Goal: Information Seeking & Learning: Find specific page/section

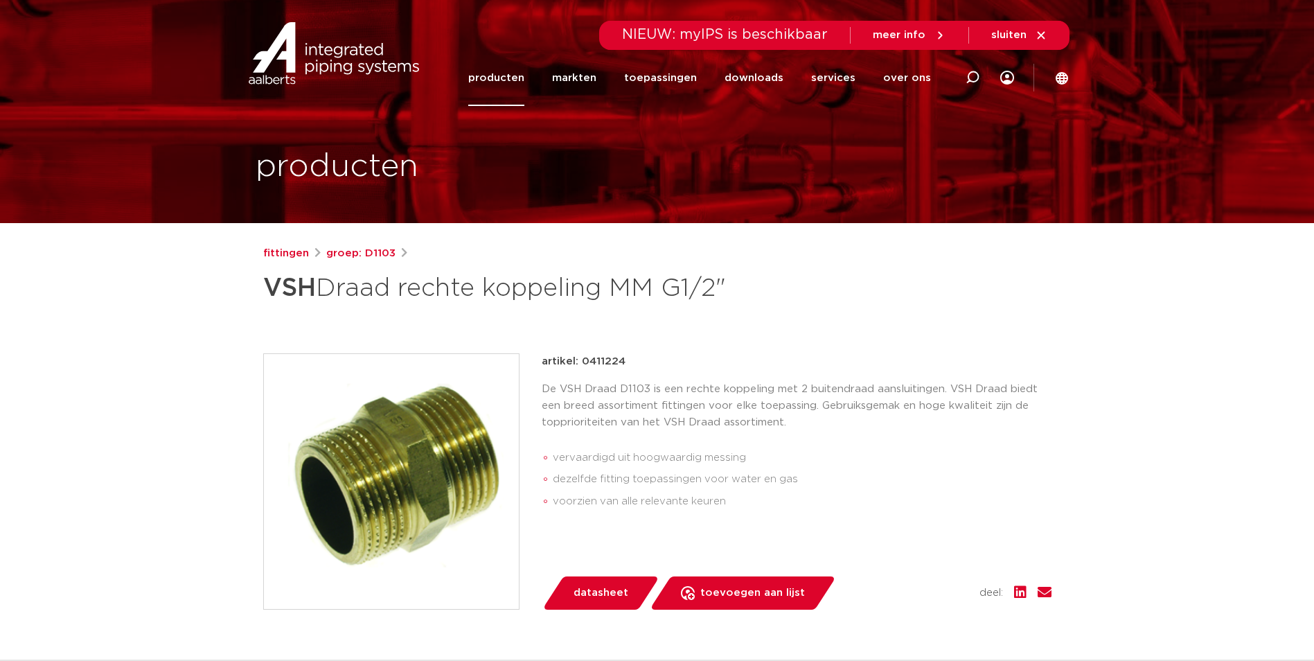
click at [509, 79] on link "producten" at bounding box center [496, 78] width 56 height 56
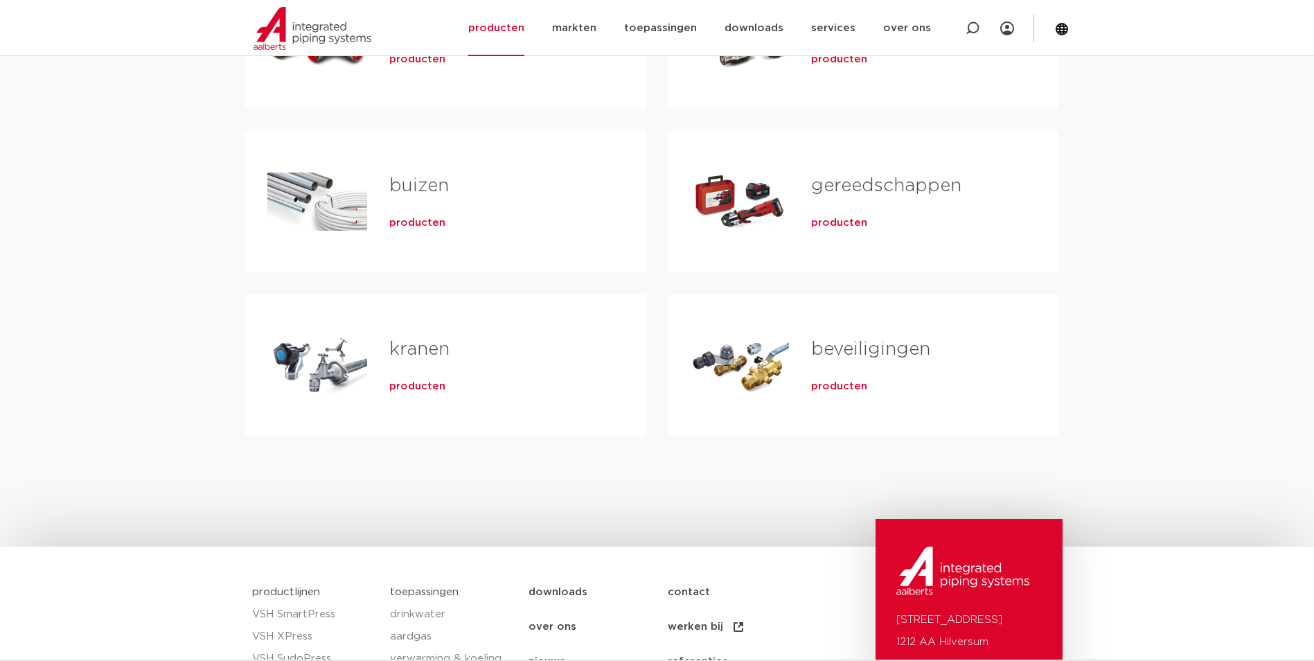
scroll to position [139, 0]
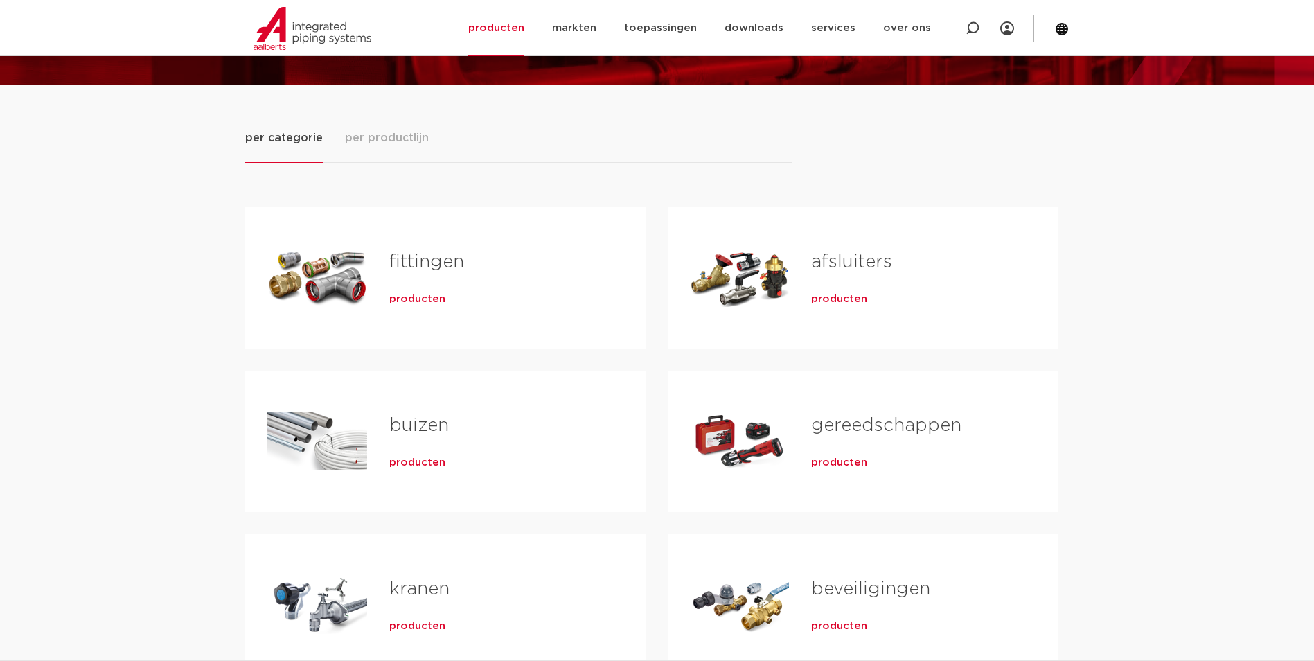
click at [411, 298] on span "producten" at bounding box center [417, 299] width 56 height 14
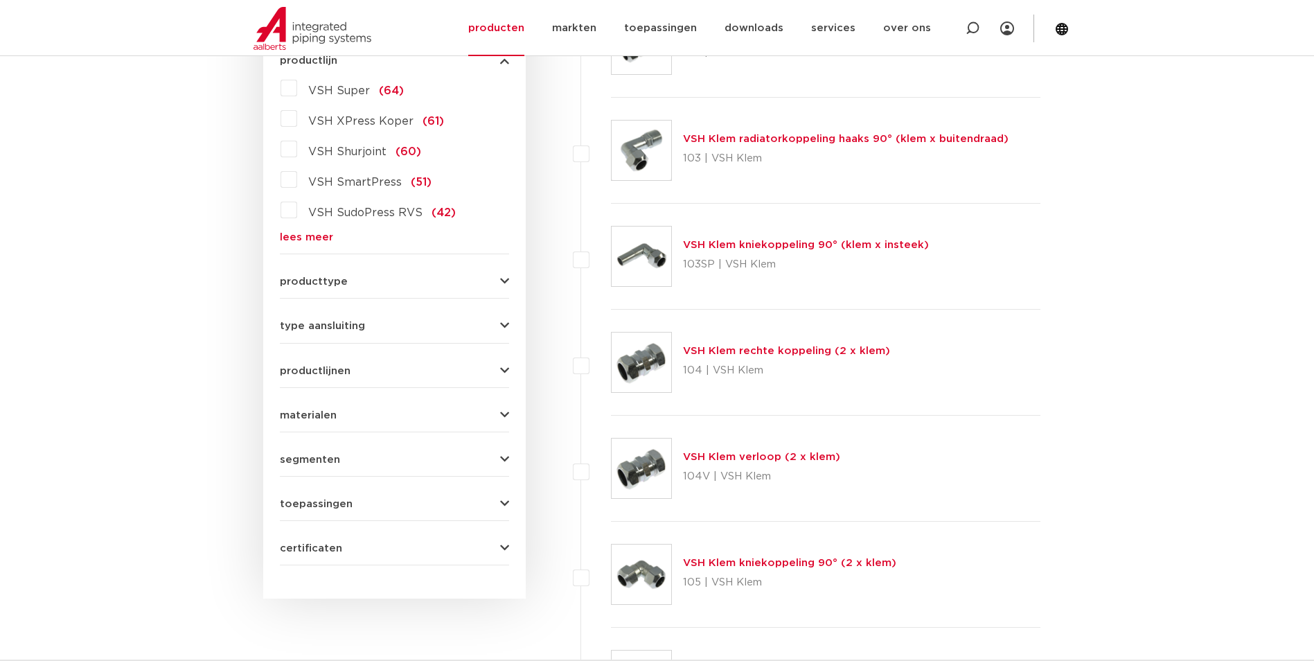
scroll to position [416, 0]
click at [506, 283] on icon "button" at bounding box center [504, 280] width 9 height 10
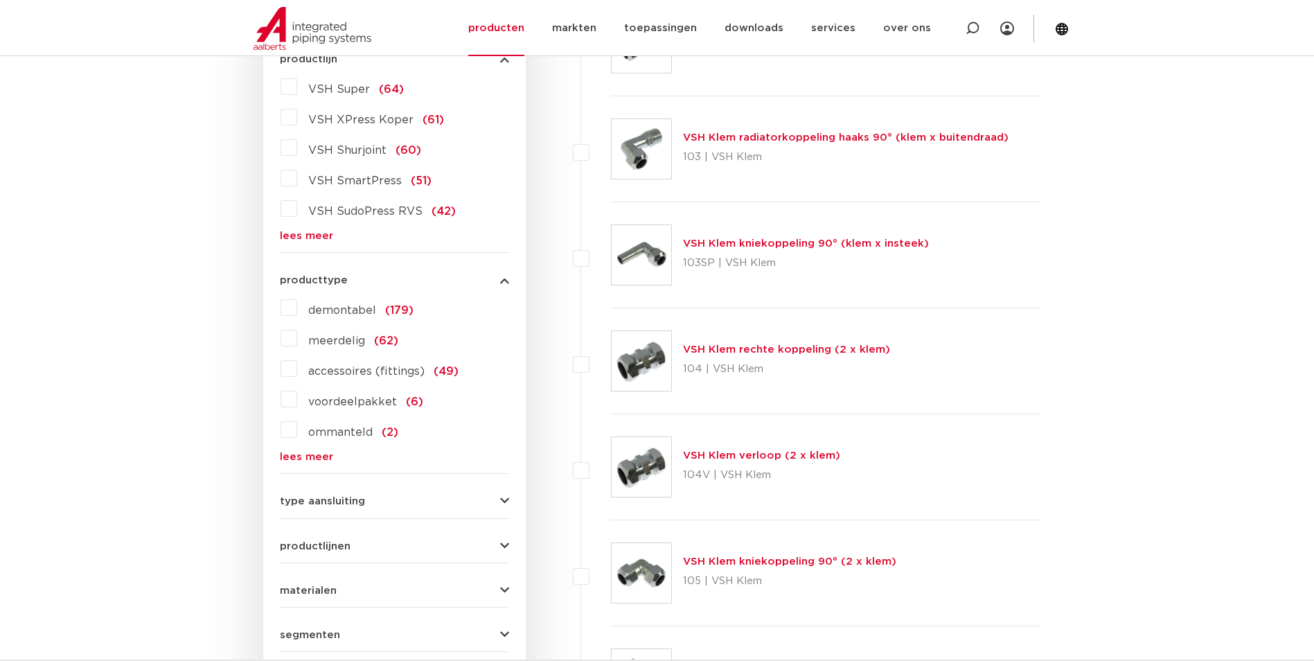
click at [506, 283] on icon "button" at bounding box center [504, 280] width 9 height 10
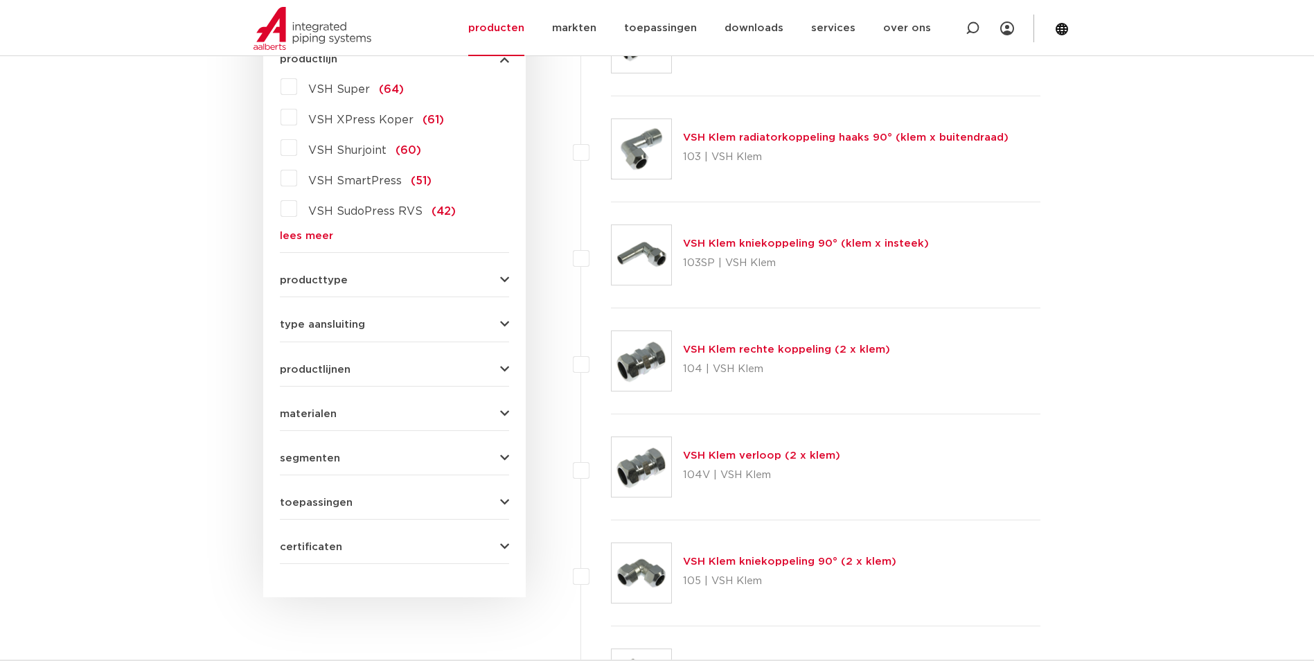
click at [498, 318] on div "type aansluiting press (498) buiseind (137) Rp - binnendraad cilindrisch (BSPT)…" at bounding box center [394, 318] width 229 height 21
click at [502, 323] on icon "button" at bounding box center [504, 324] width 9 height 10
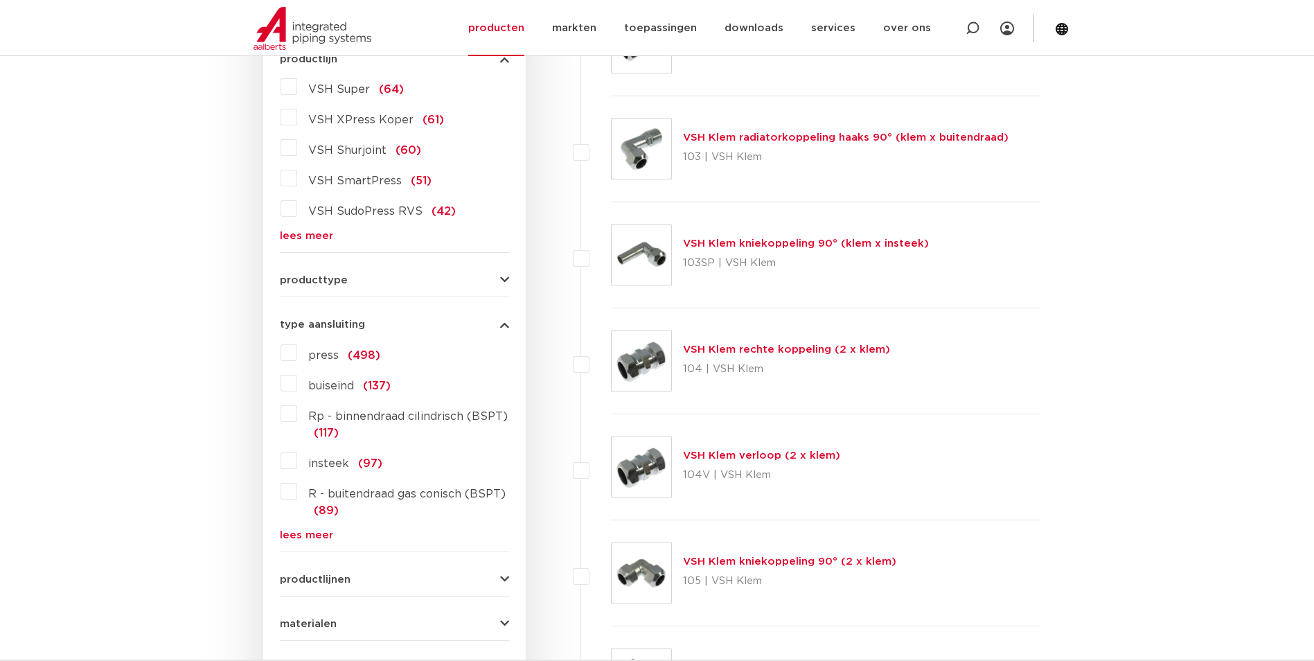
click at [297, 492] on label "R - buitendraad gas conisch (BSPT) (89)" at bounding box center [403, 499] width 212 height 39
click at [0, 0] on input "R - buitendraad gas conisch (BSPT) (89)" at bounding box center [0, 0] width 0 height 0
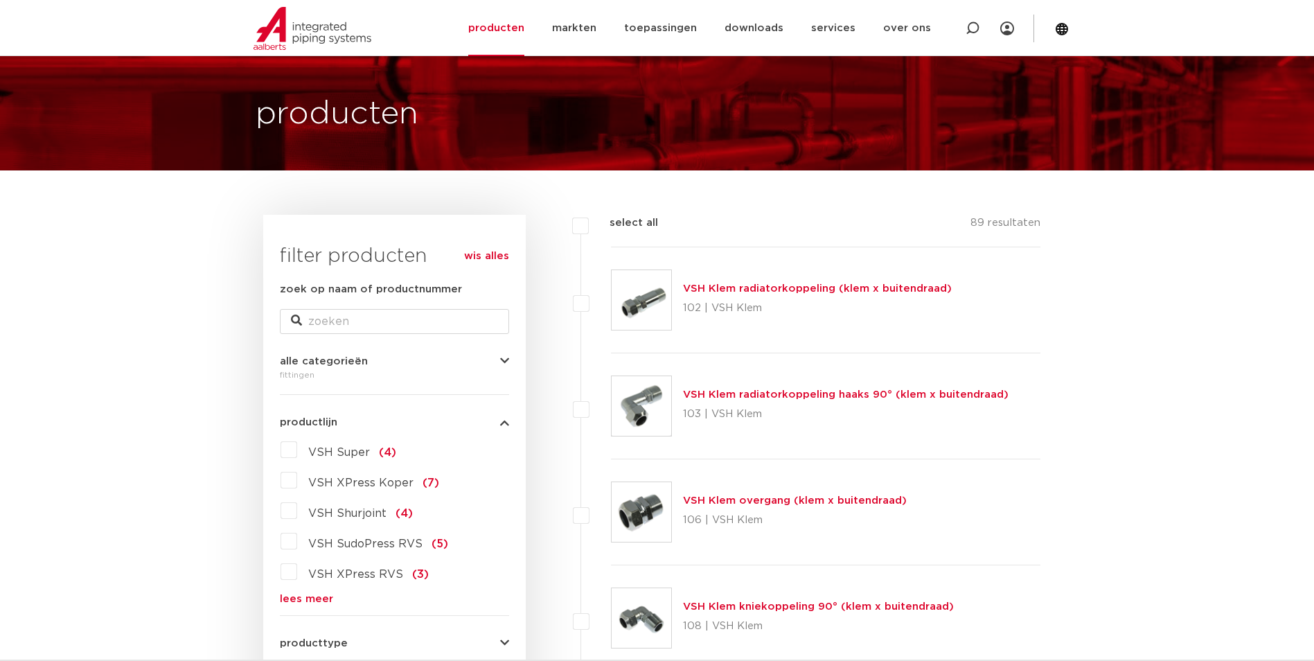
scroll to position [46, 0]
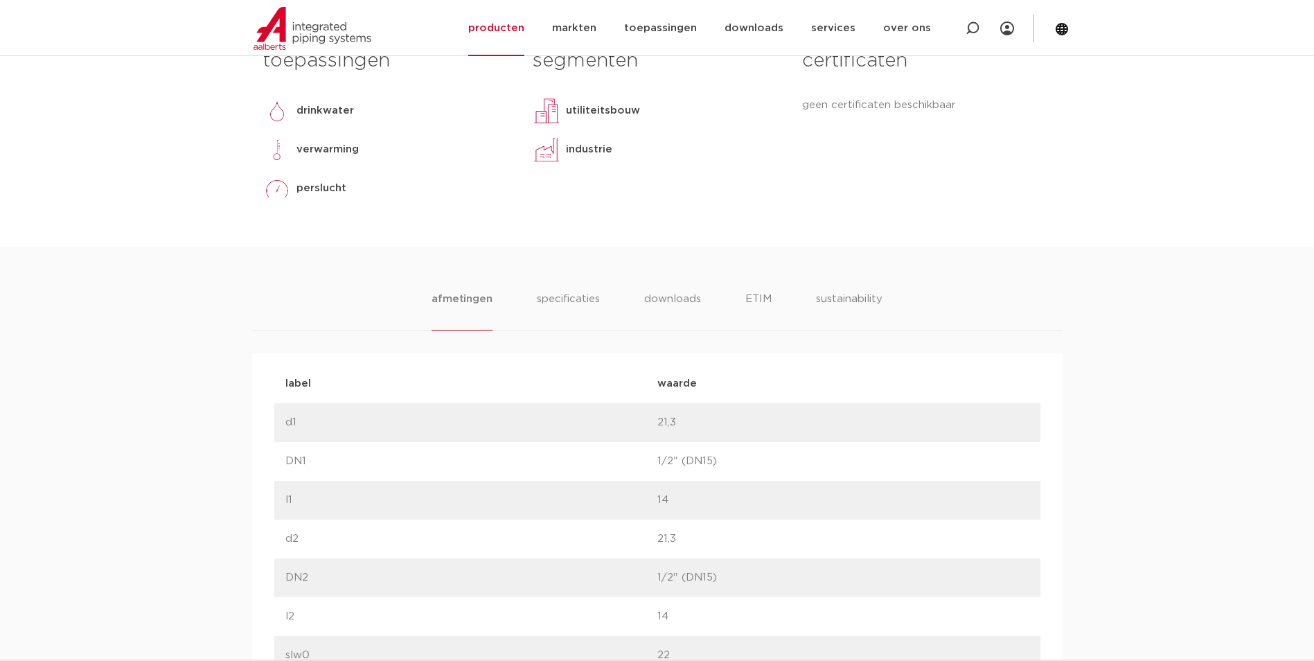
scroll to position [624, 0]
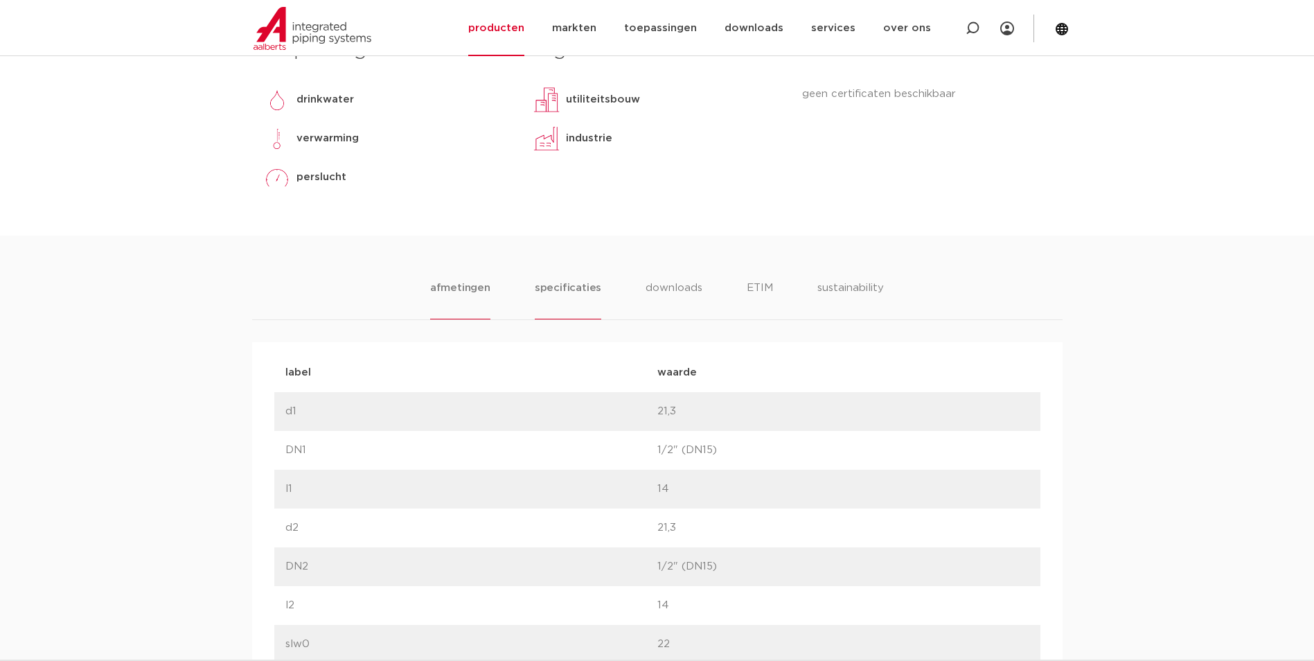
click at [574, 283] on li "specificaties" at bounding box center [568, 299] width 67 height 39
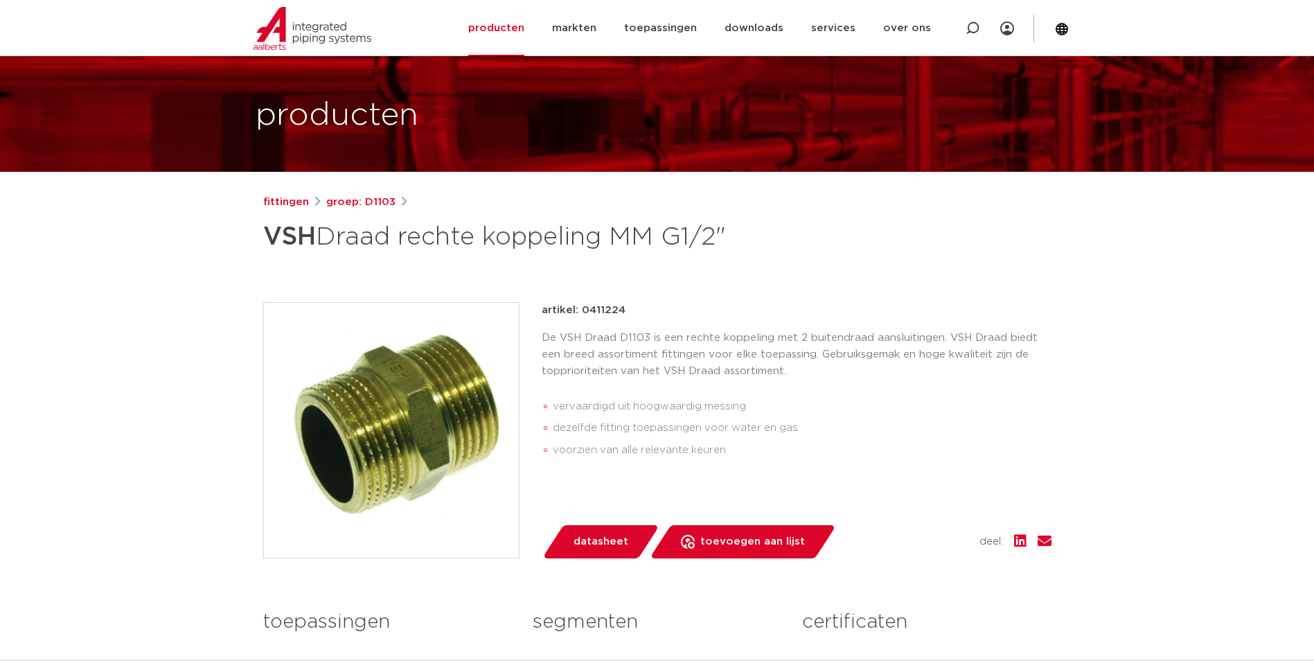
scroll to position [0, 0]
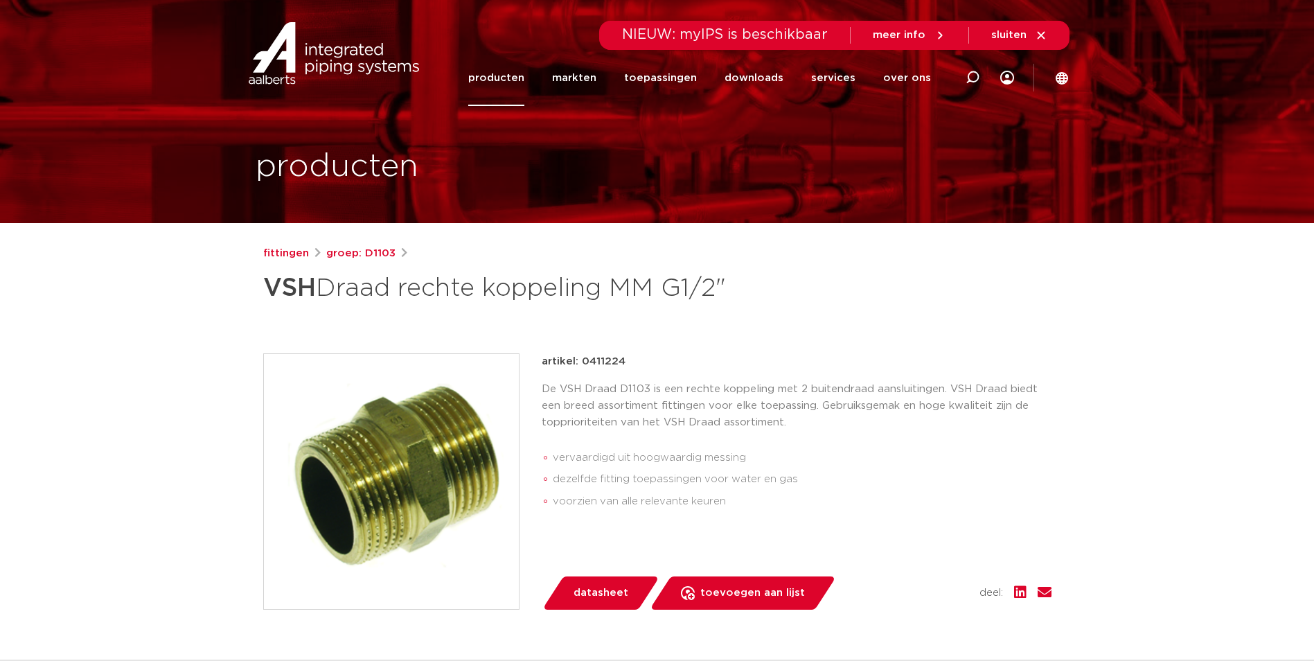
click at [522, 73] on link "producten" at bounding box center [496, 78] width 56 height 56
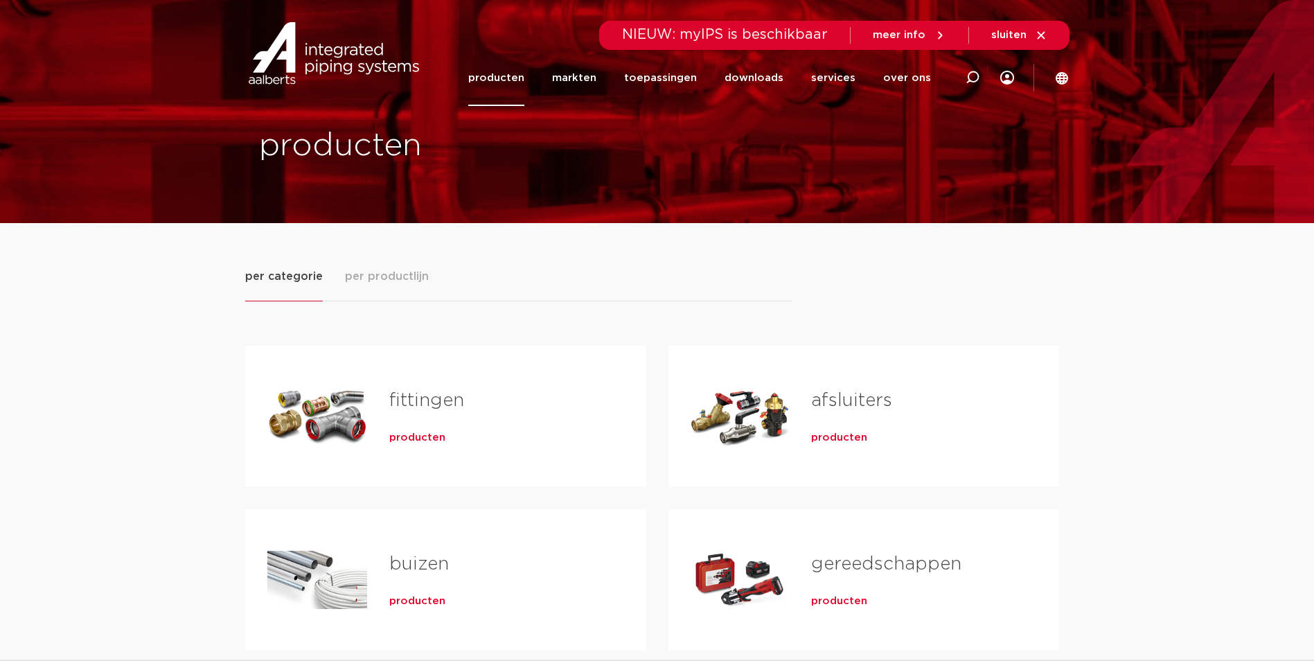
click at [423, 394] on link "fittingen" at bounding box center [426, 400] width 75 height 18
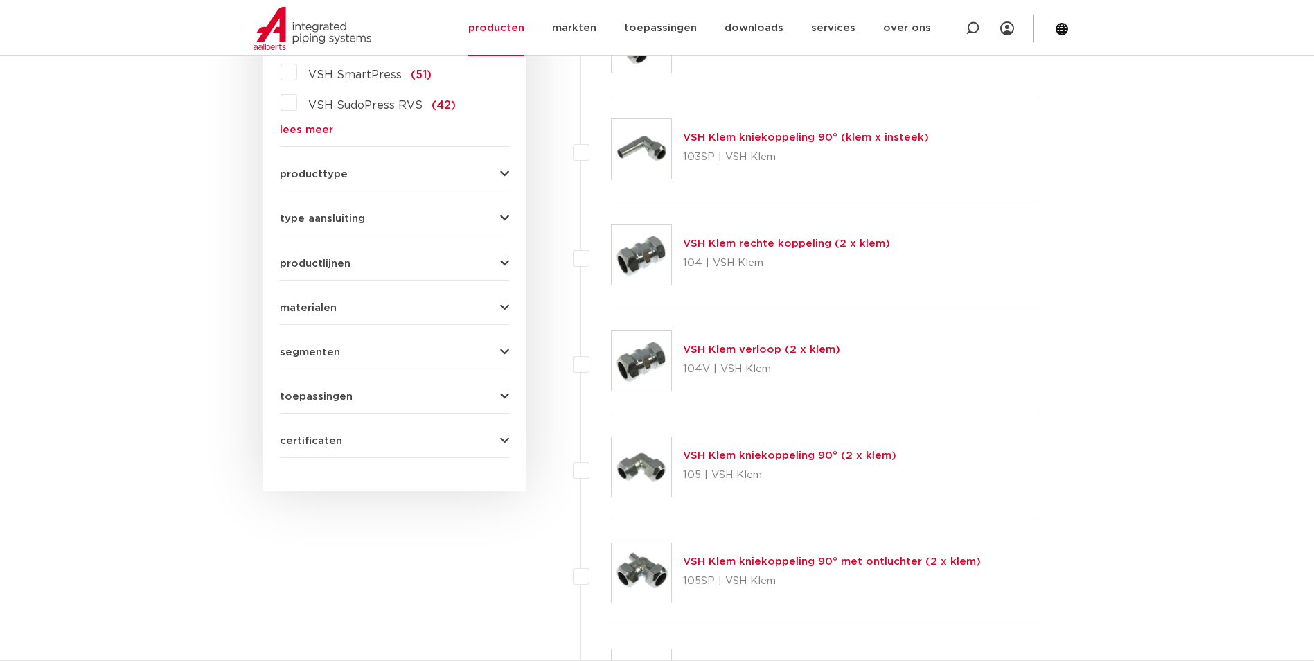
scroll to position [531, 0]
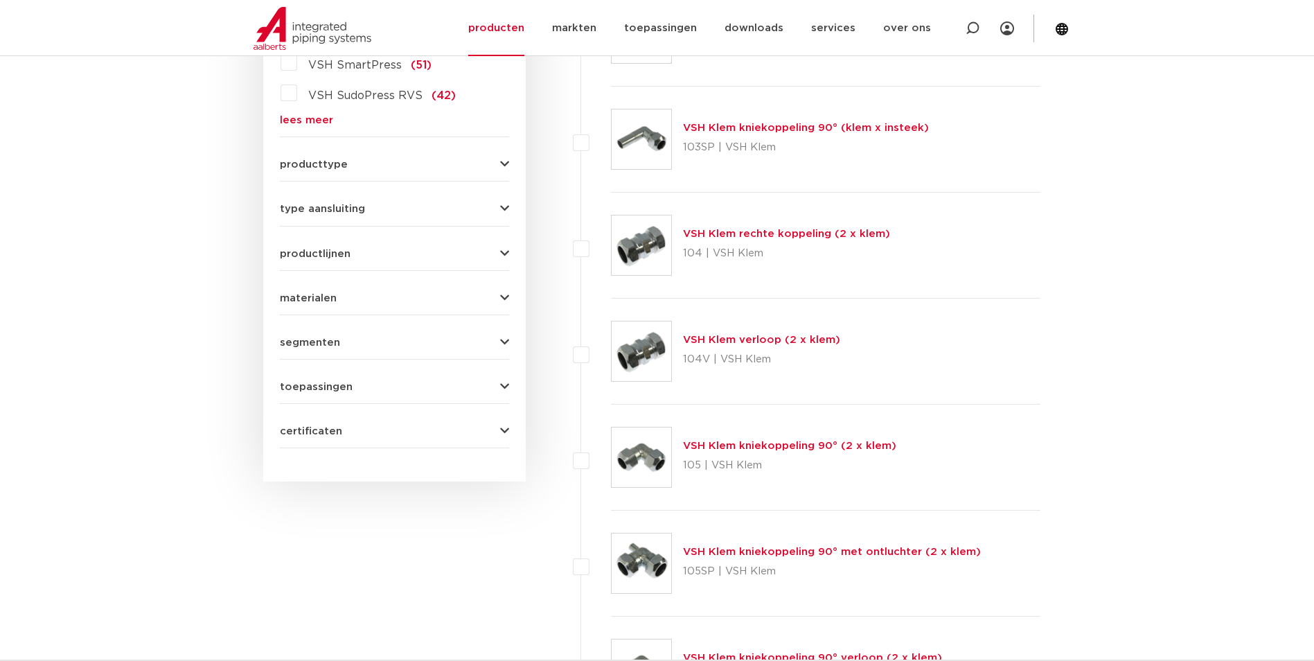
click at [497, 379] on div "toepassingen verwarming (719) perslucht (637) koeling (541) drinkwater (476) va…" at bounding box center [394, 381] width 229 height 21
click at [504, 379] on div "toepassingen verwarming (719) perslucht (637) koeling (541) drinkwater (476) va…" at bounding box center [394, 381] width 229 height 21
click at [505, 389] on icon "button" at bounding box center [504, 387] width 9 height 10
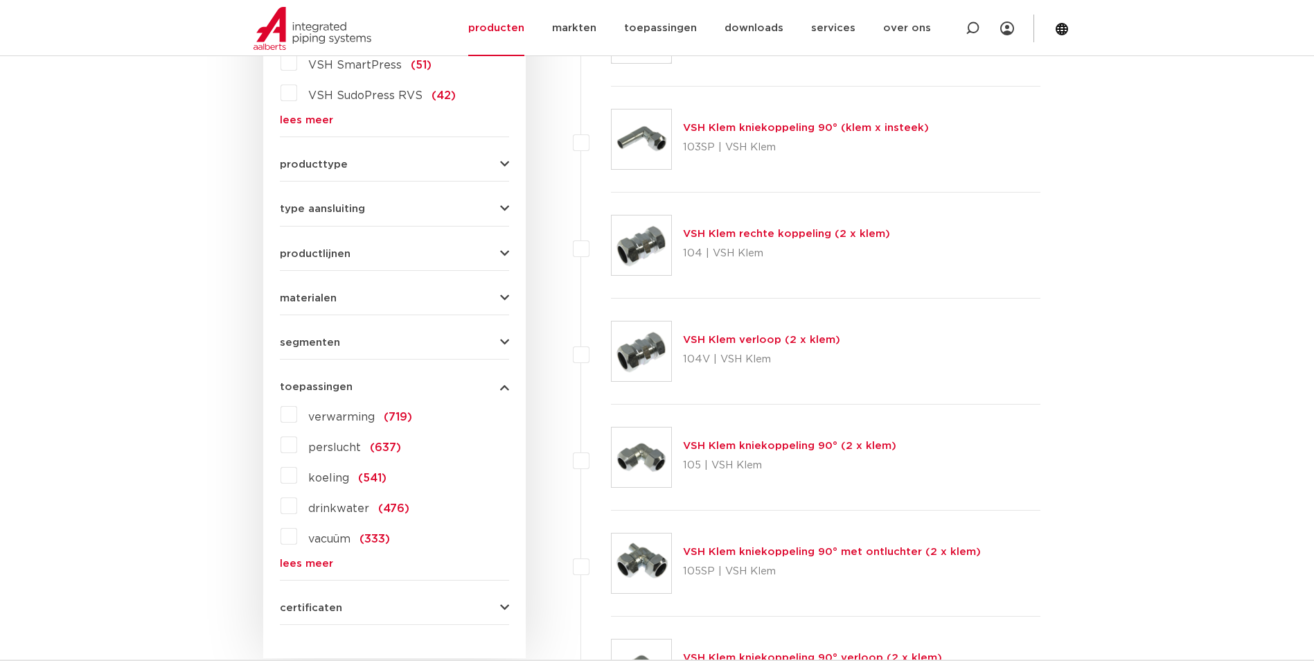
click at [330, 414] on span "verwarming" at bounding box center [341, 417] width 67 height 11
click at [0, 0] on input "verwarming (719)" at bounding box center [0, 0] width 0 height 0
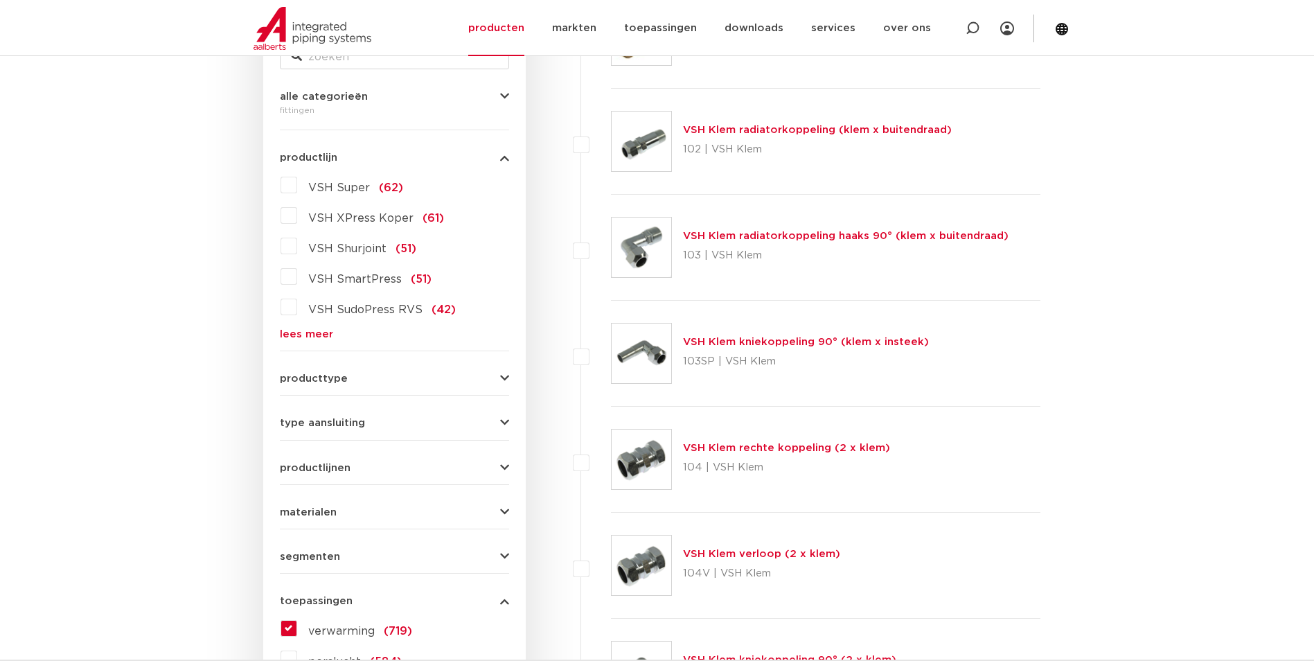
scroll to position [324, 0]
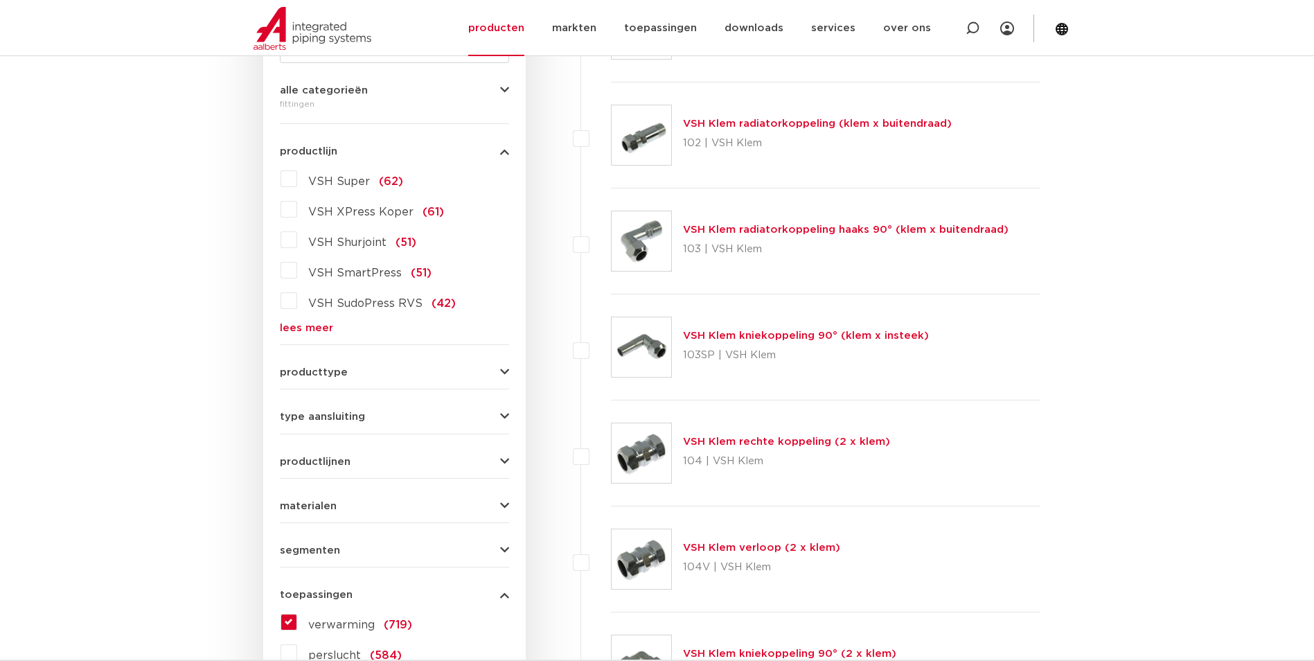
click at [507, 416] on icon "button" at bounding box center [504, 417] width 9 height 10
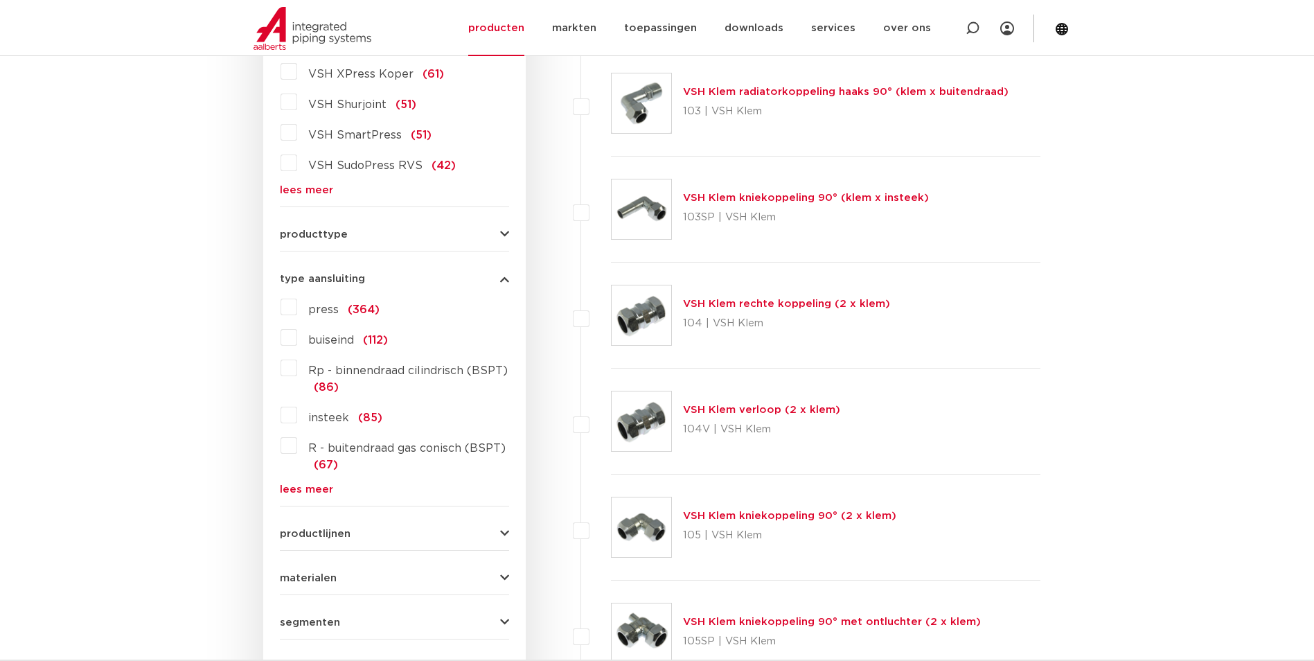
scroll to position [462, 0]
click at [297, 445] on label "R - buitendraad gas conisch (BSPT) (67)" at bounding box center [403, 453] width 212 height 39
click at [0, 0] on input "R - buitendraad gas conisch (BSPT) (67)" at bounding box center [0, 0] width 0 height 0
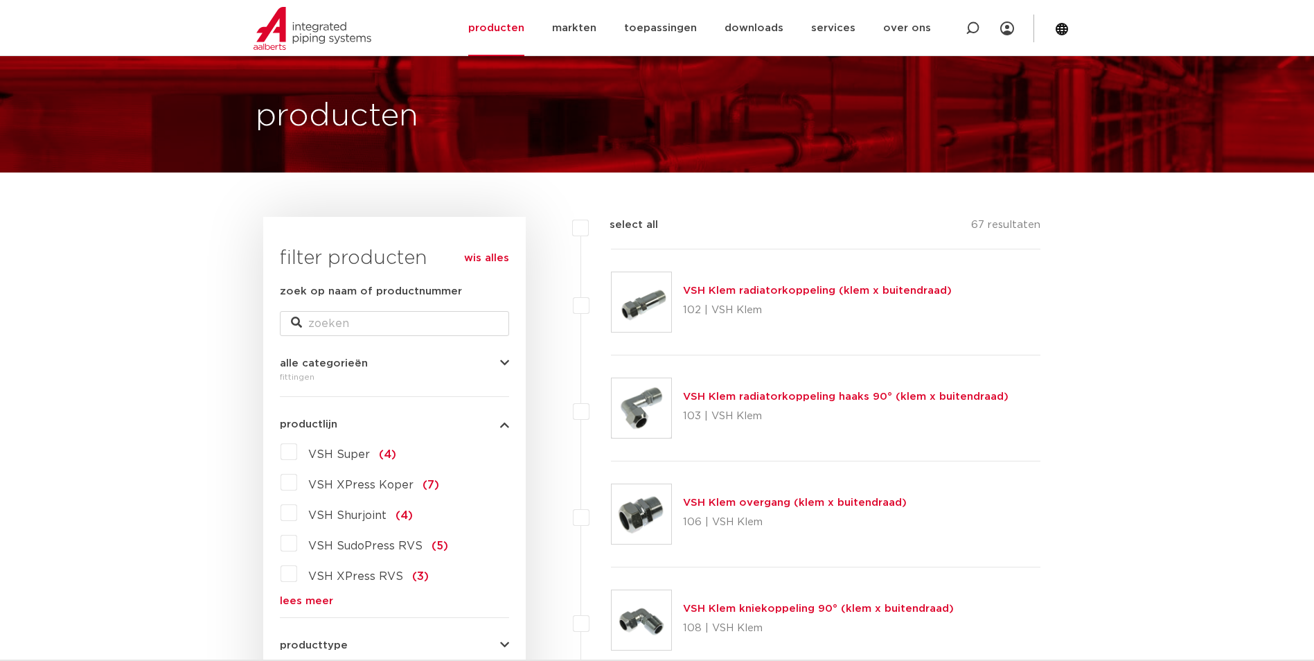
scroll to position [46, 0]
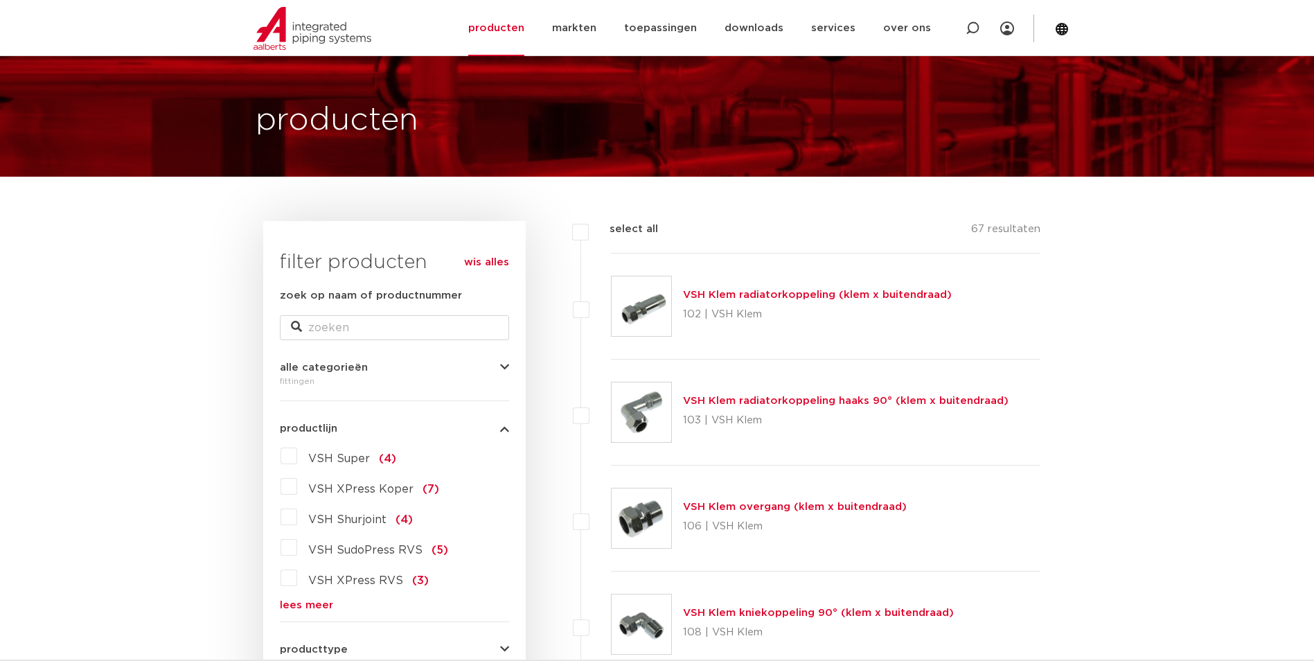
click at [507, 364] on icon "button" at bounding box center [504, 367] width 9 height 10
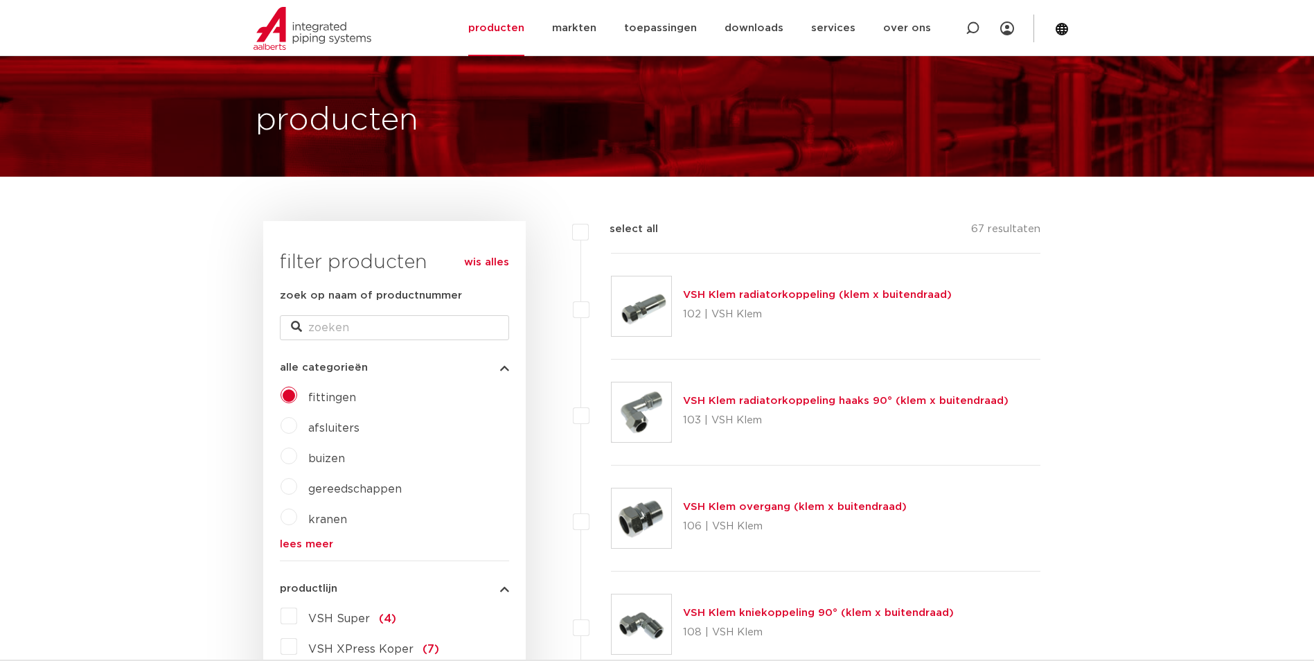
click at [507, 366] on icon "button" at bounding box center [504, 367] width 9 height 10
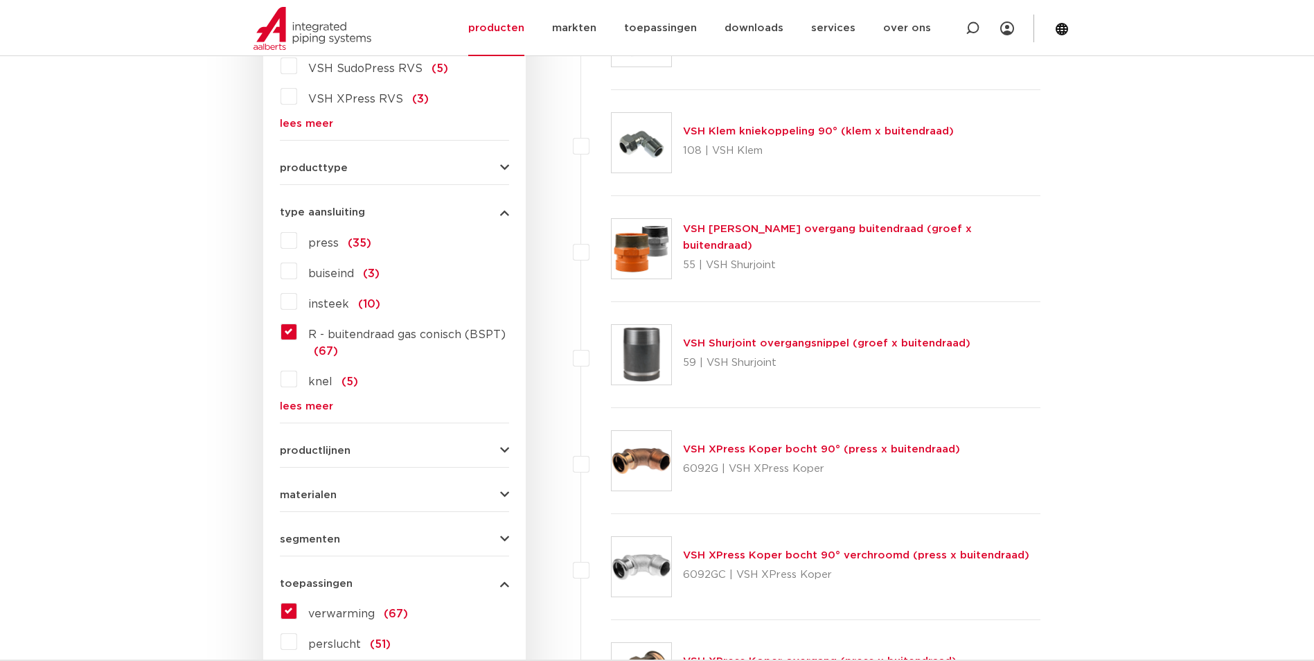
scroll to position [531, 0]
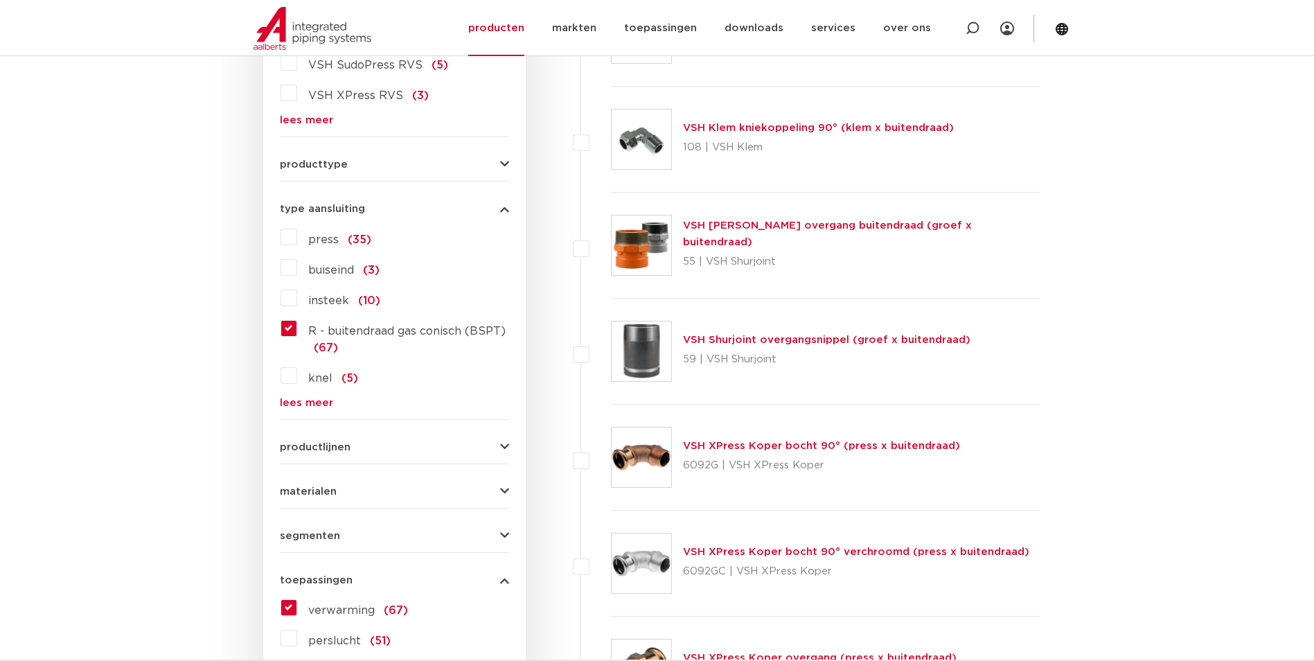
click at [503, 159] on icon "button" at bounding box center [504, 164] width 9 height 10
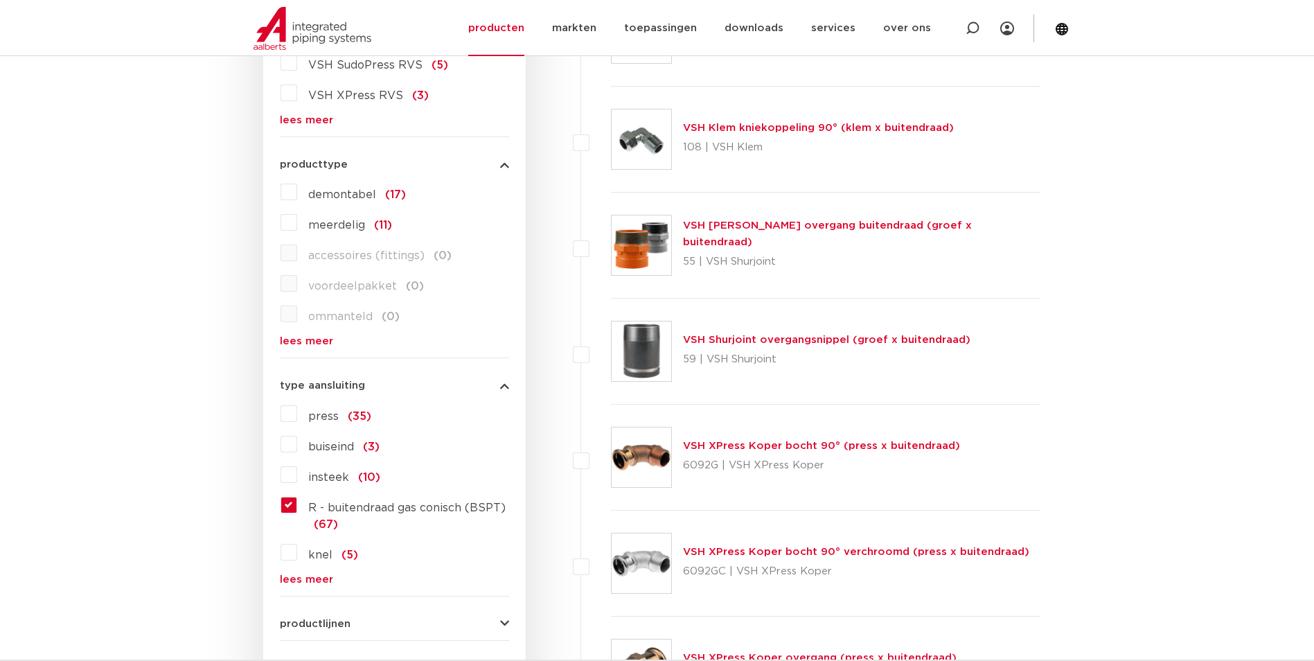
click at [342, 202] on label "demontabel (17)" at bounding box center [351, 192] width 109 height 22
click at [0, 0] on input "demontabel (17)" at bounding box center [0, 0] width 0 height 0
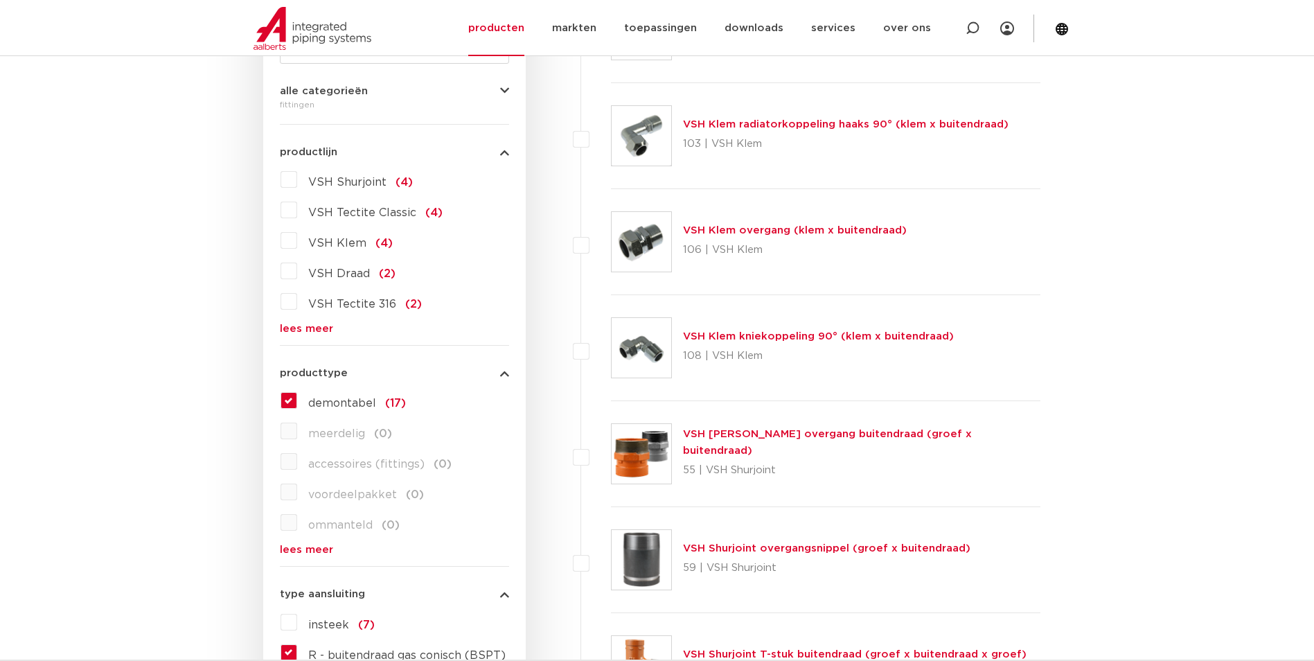
scroll to position [324, 0]
click at [297, 434] on label "meerdelig (0)" at bounding box center [344, 430] width 95 height 22
click at [297, 398] on label "demontabel (17)" at bounding box center [351, 400] width 109 height 22
click at [0, 0] on input "demontabel (17)" at bounding box center [0, 0] width 0 height 0
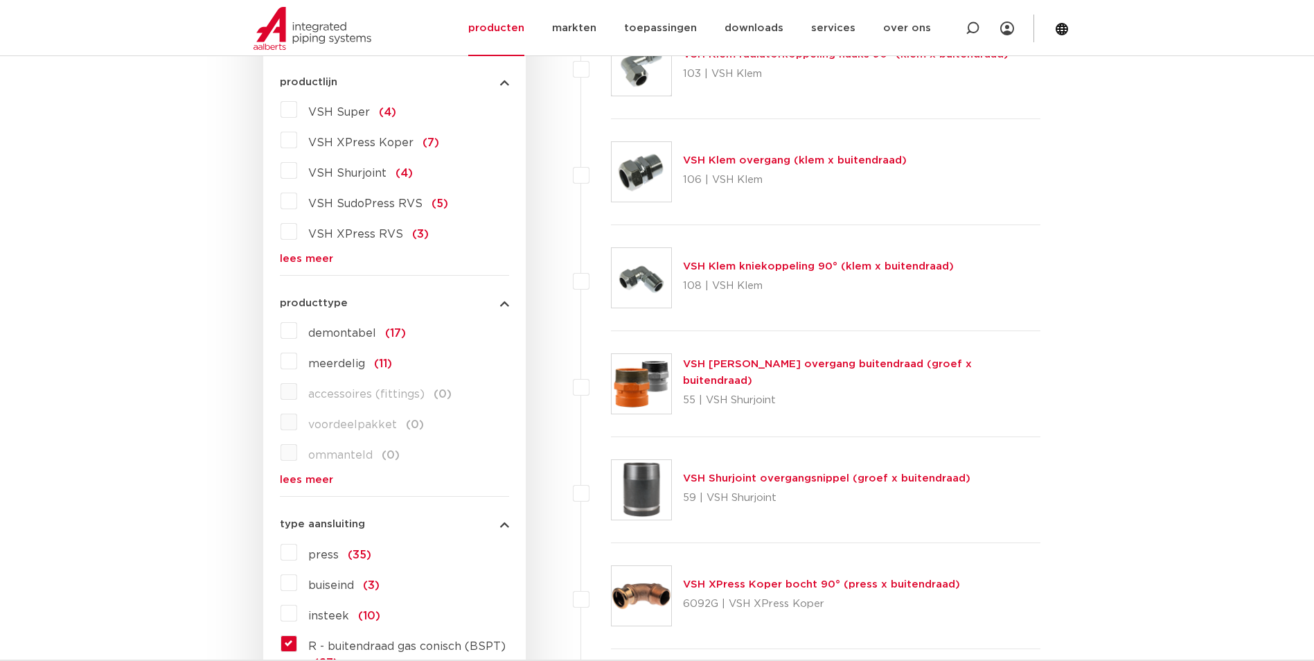
click at [297, 362] on label "meerdelig (11)" at bounding box center [344, 361] width 95 height 22
click at [0, 0] on input "meerdelig (11)" at bounding box center [0, 0] width 0 height 0
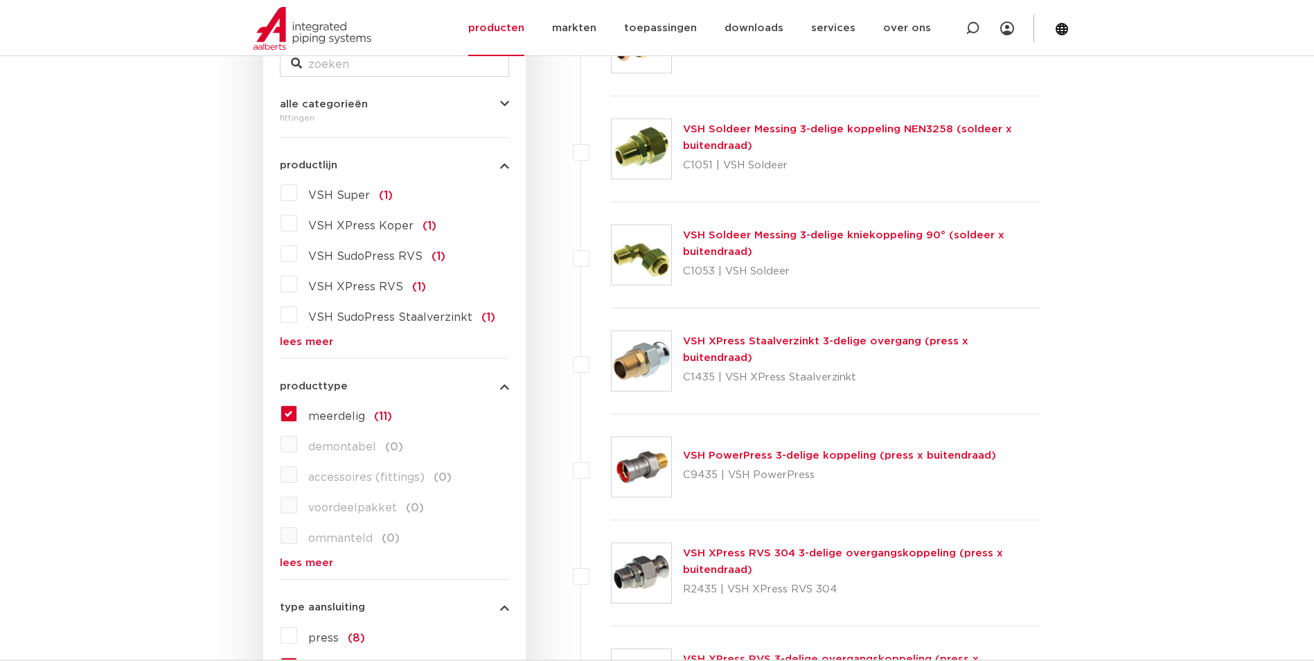
scroll to position [324, 0]
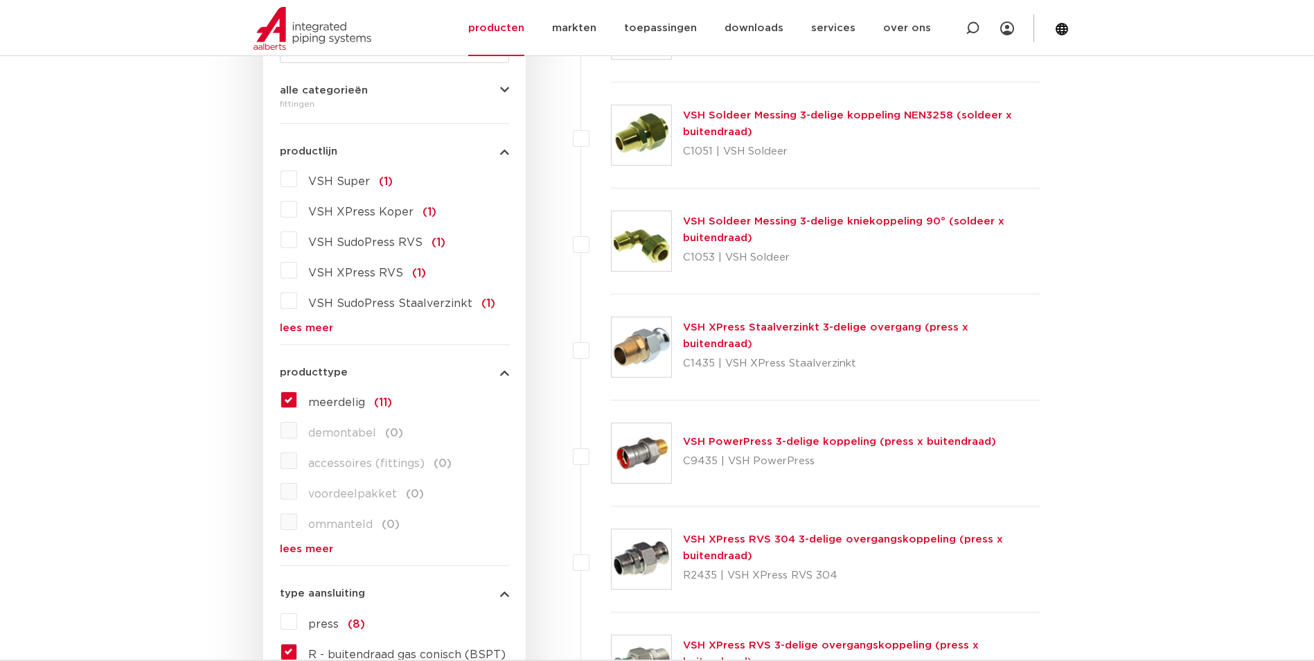
drag, startPoint x: 284, startPoint y: 401, endPoint x: 292, endPoint y: 434, distance: 34.8
click at [297, 401] on label "meerdelig (11)" at bounding box center [344, 400] width 95 height 22
click at [0, 0] on input "meerdelig (11)" at bounding box center [0, 0] width 0 height 0
